Goal: Task Accomplishment & Management: Manage account settings

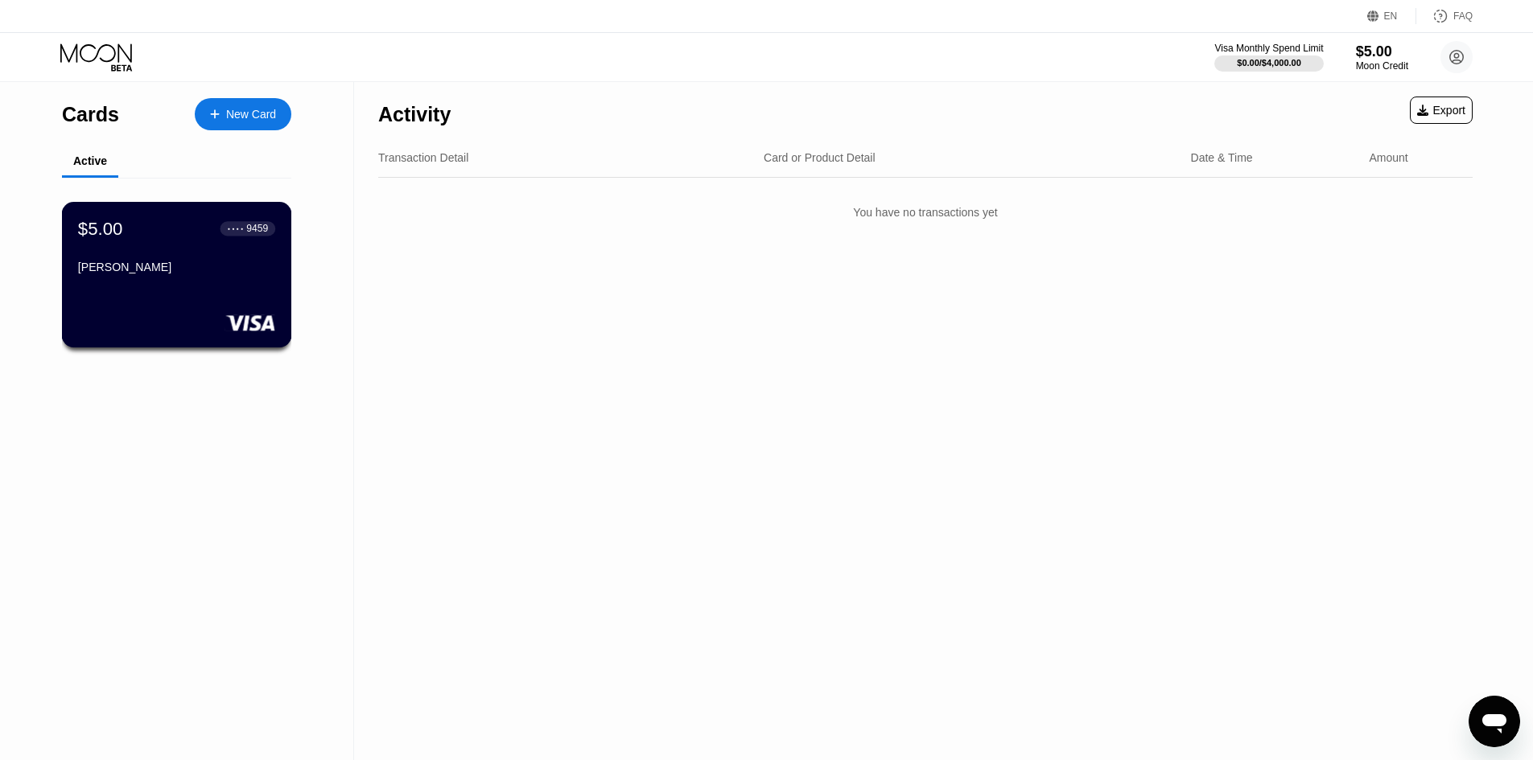
click at [105, 274] on div "Mark Schneider" at bounding box center [176, 267] width 197 height 13
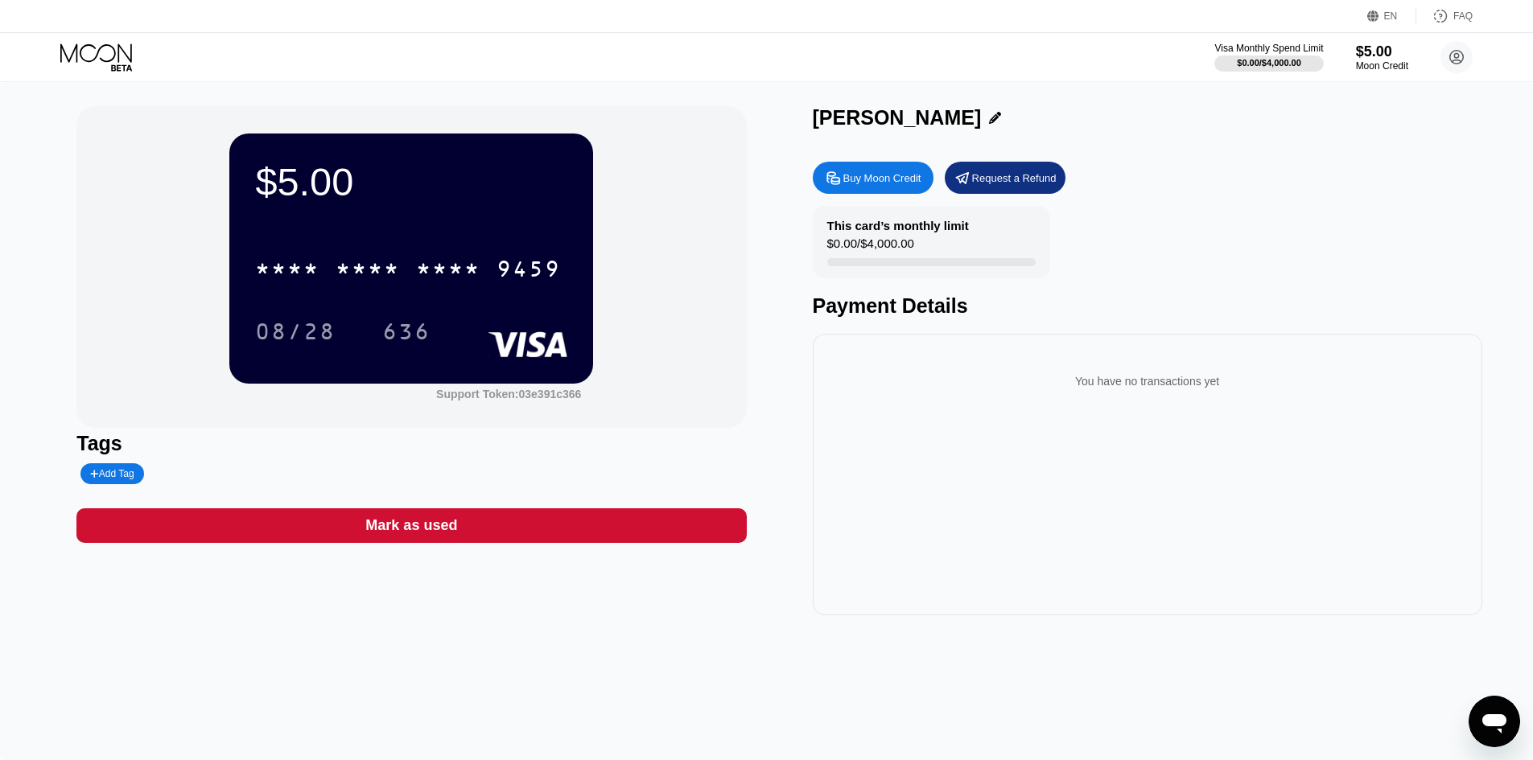
click at [871, 114] on div "Mark Schneider" at bounding box center [897, 117] width 169 height 23
copy div "Mark Schneider"
click at [312, 340] on div "08/28" at bounding box center [295, 334] width 80 height 26
